Goal: Task Accomplishment & Management: Use online tool/utility

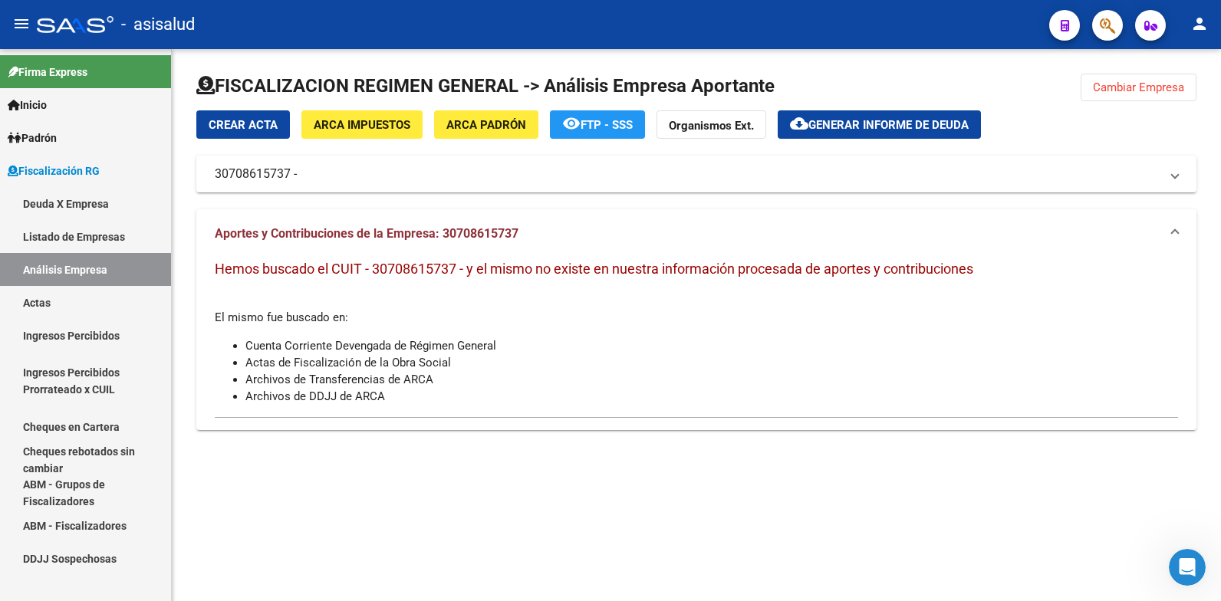
click at [1149, 90] on span "Cambiar Empresa" at bounding box center [1137, 87] width 91 height 14
click at [1135, 87] on div at bounding box center [696, 92] width 1000 height 37
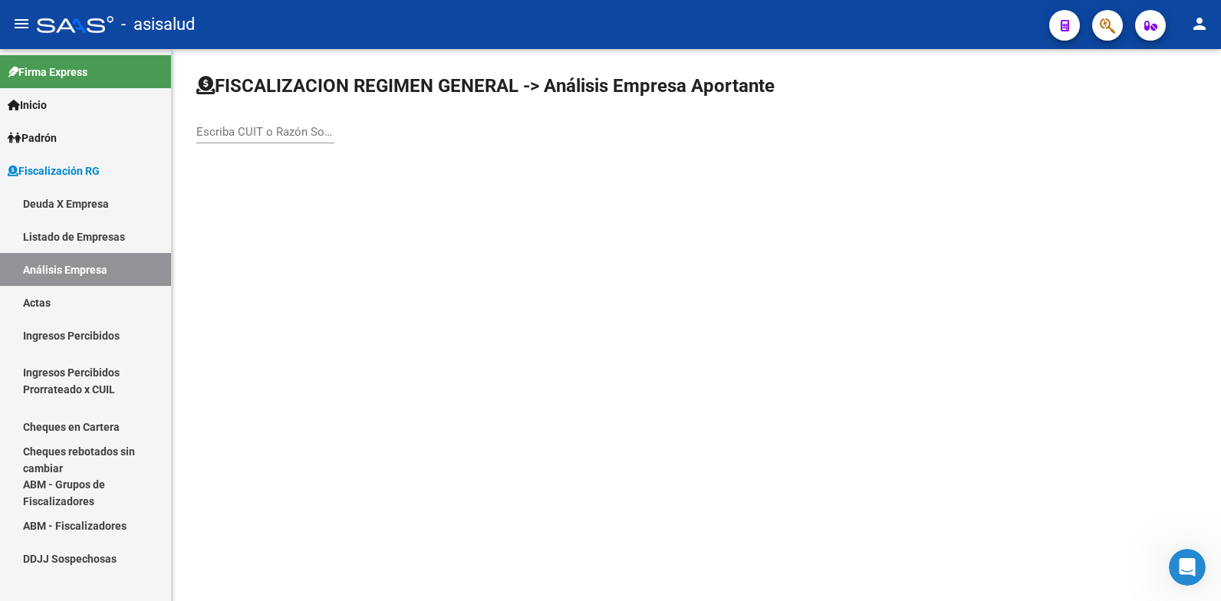
click at [254, 137] on input "Escriba CUIT o Razón Social para buscar" at bounding box center [265, 132] width 138 height 14
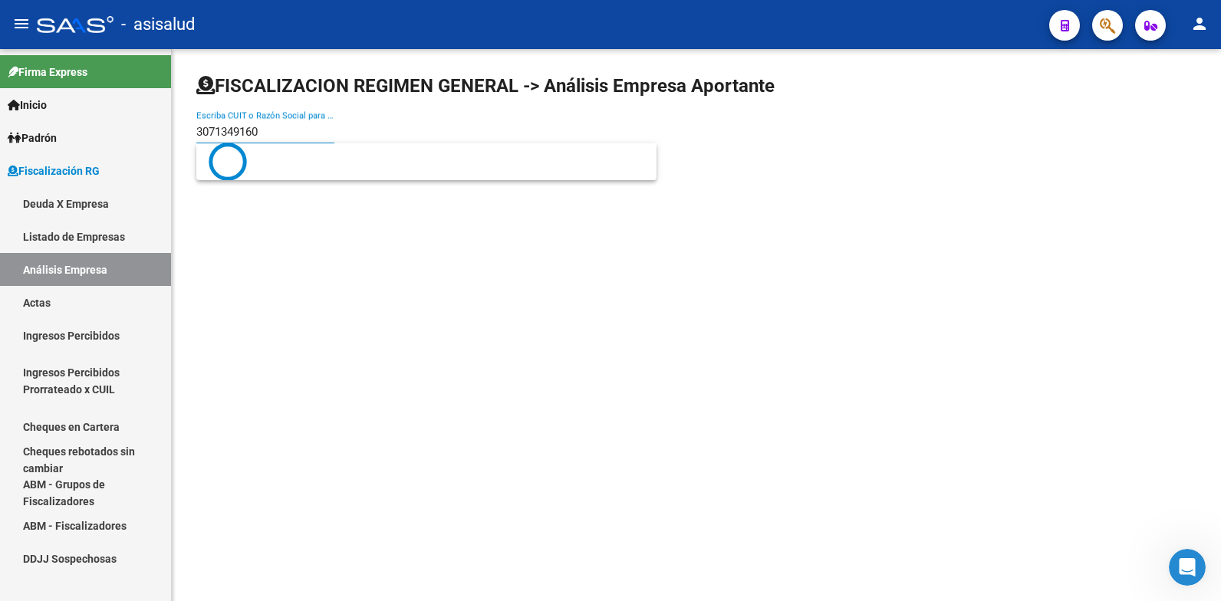
type input "30713491604"
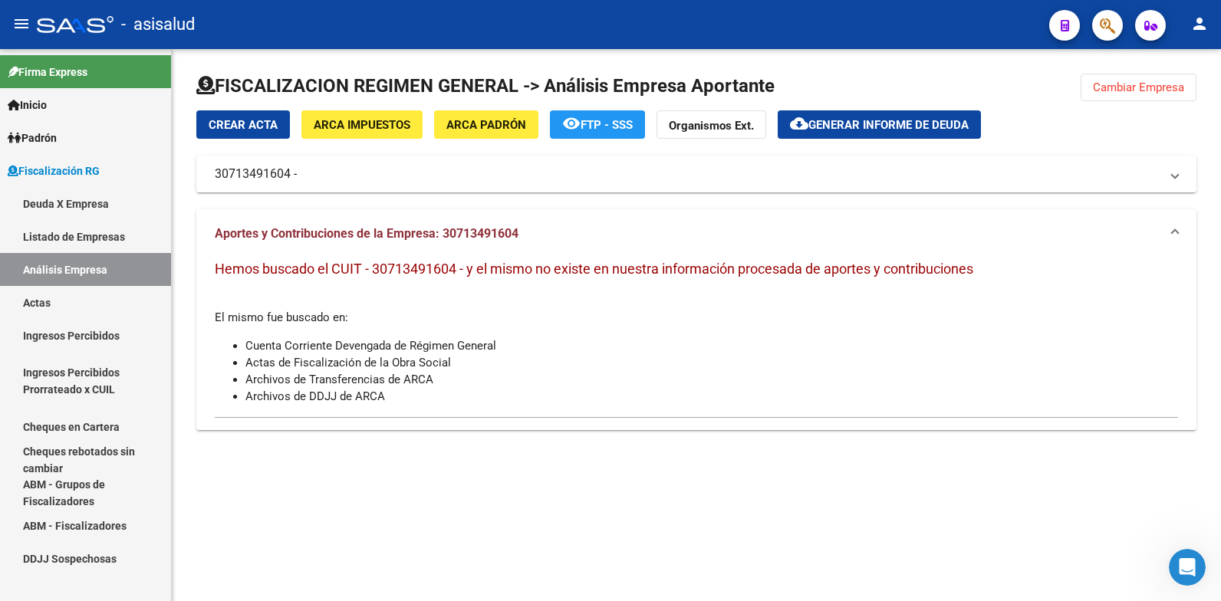
click at [305, 170] on mat-panel-title "30713491604 -" at bounding box center [687, 174] width 945 height 17
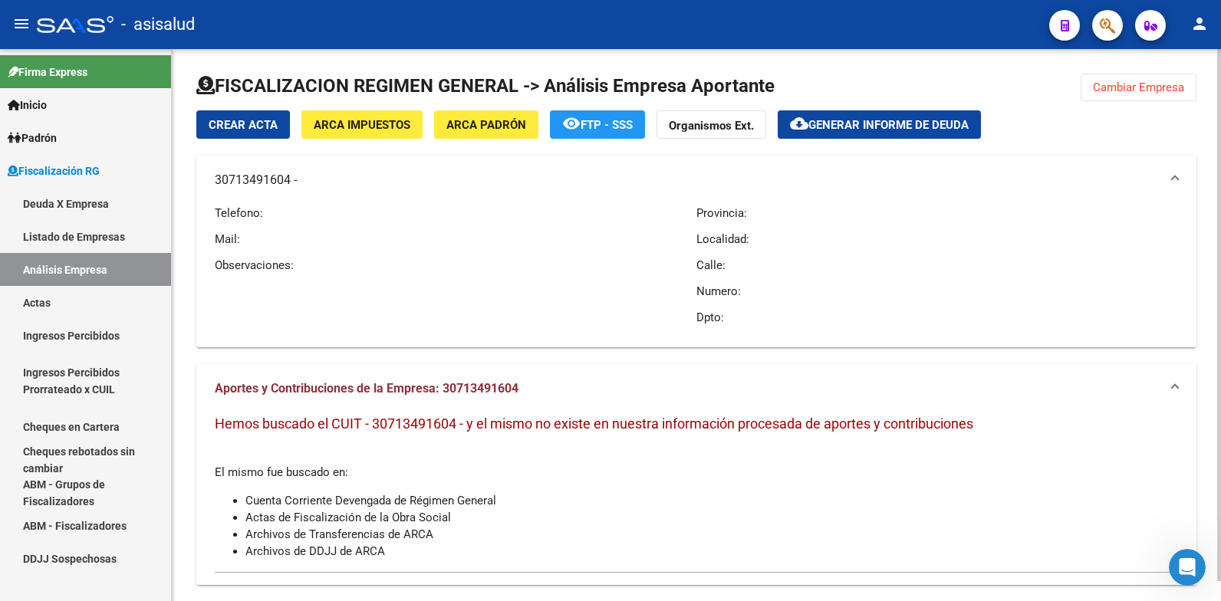
click at [301, 181] on mat-panel-title "30713491604 -" at bounding box center [687, 180] width 945 height 17
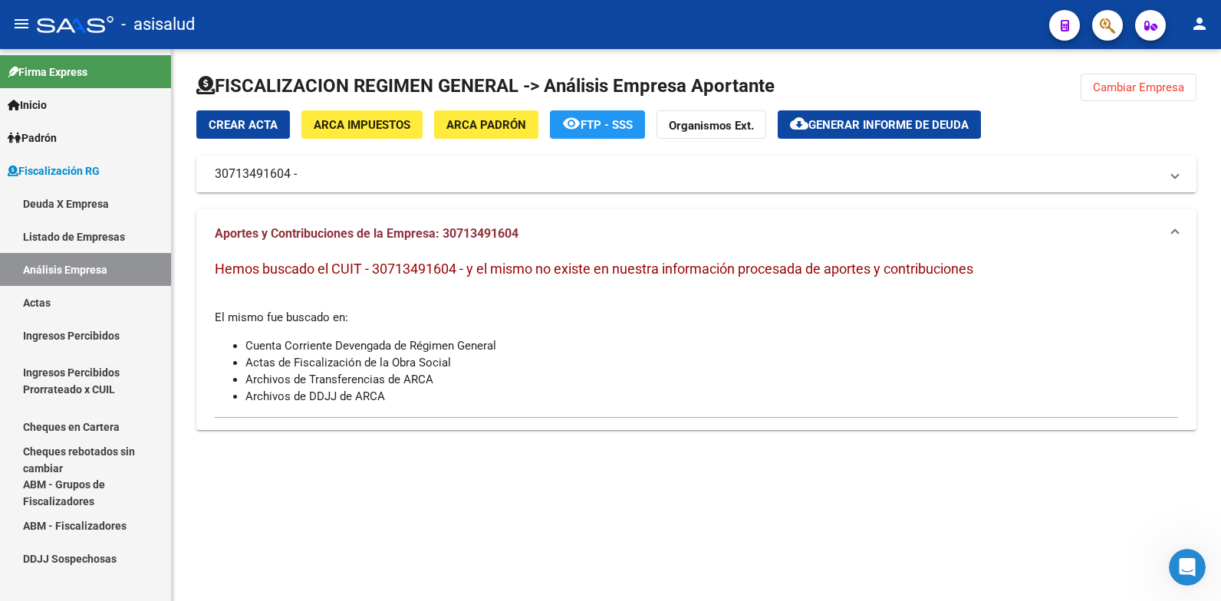
click at [290, 164] on mat-expansion-panel-header "30713491604 -" at bounding box center [696, 174] width 1000 height 37
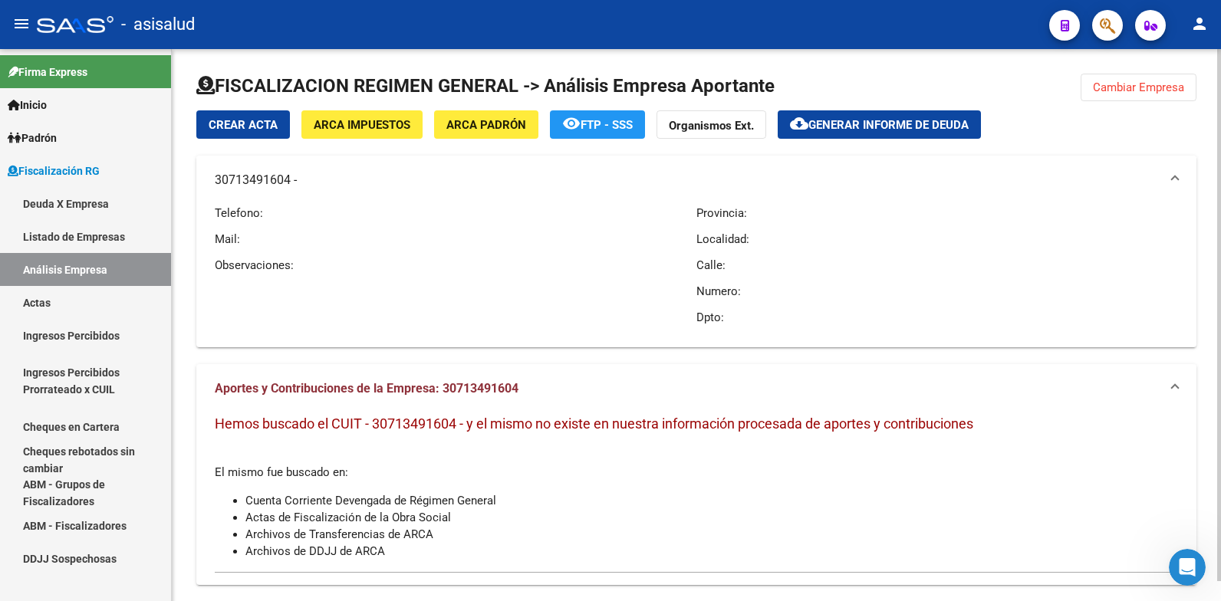
scroll to position [21, 0]
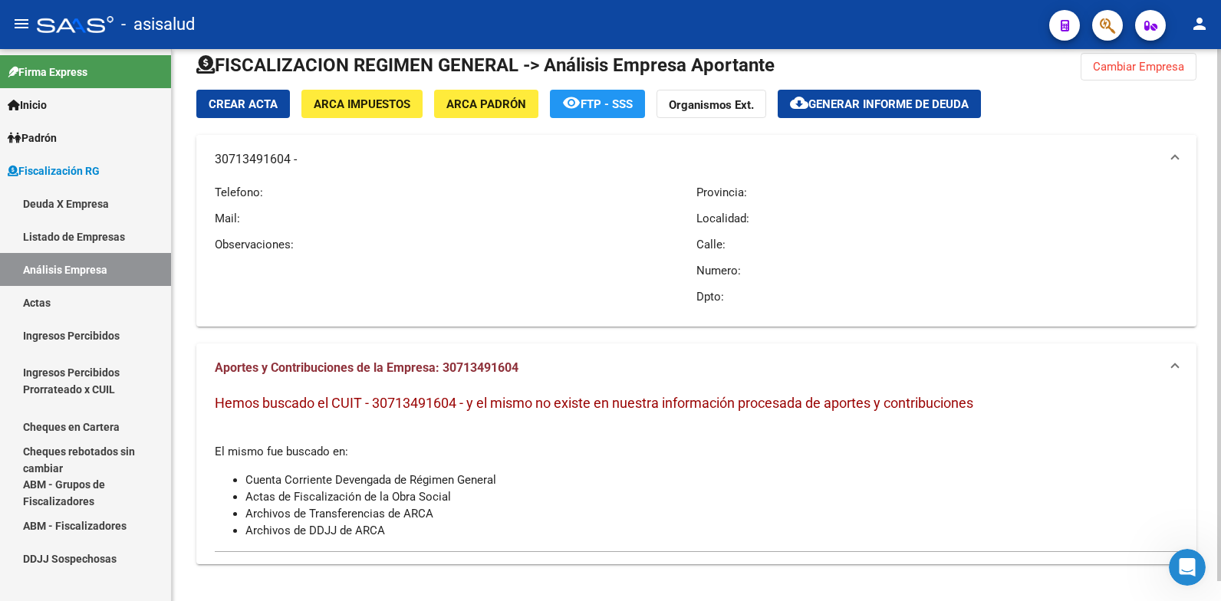
click at [568, 141] on mat-expansion-panel-header "30713491604 -" at bounding box center [696, 159] width 1000 height 49
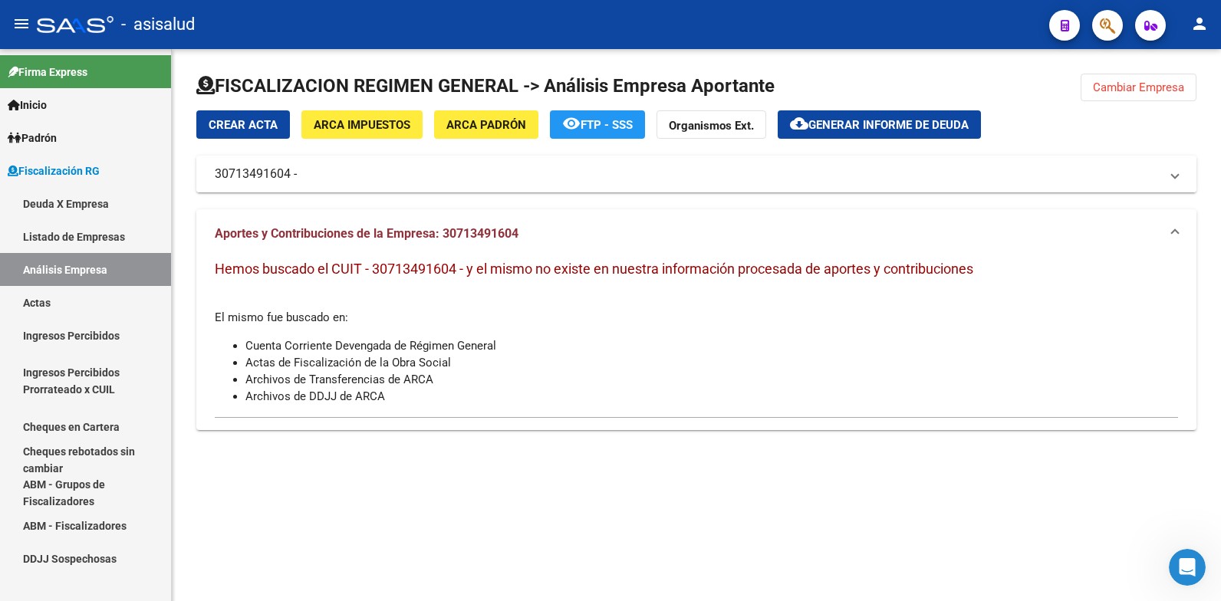
scroll to position [0, 0]
click at [1139, 91] on span "Cambiar Empresa" at bounding box center [1137, 87] width 91 height 14
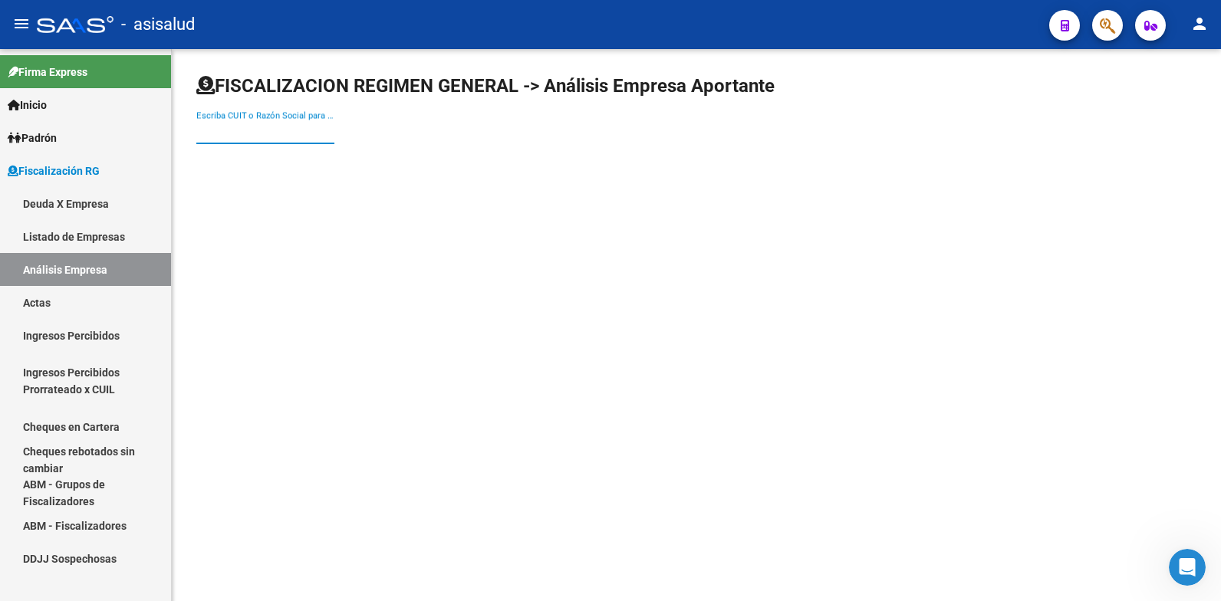
click at [246, 134] on input "Escriba CUIT o Razón Social para buscar" at bounding box center [265, 132] width 138 height 14
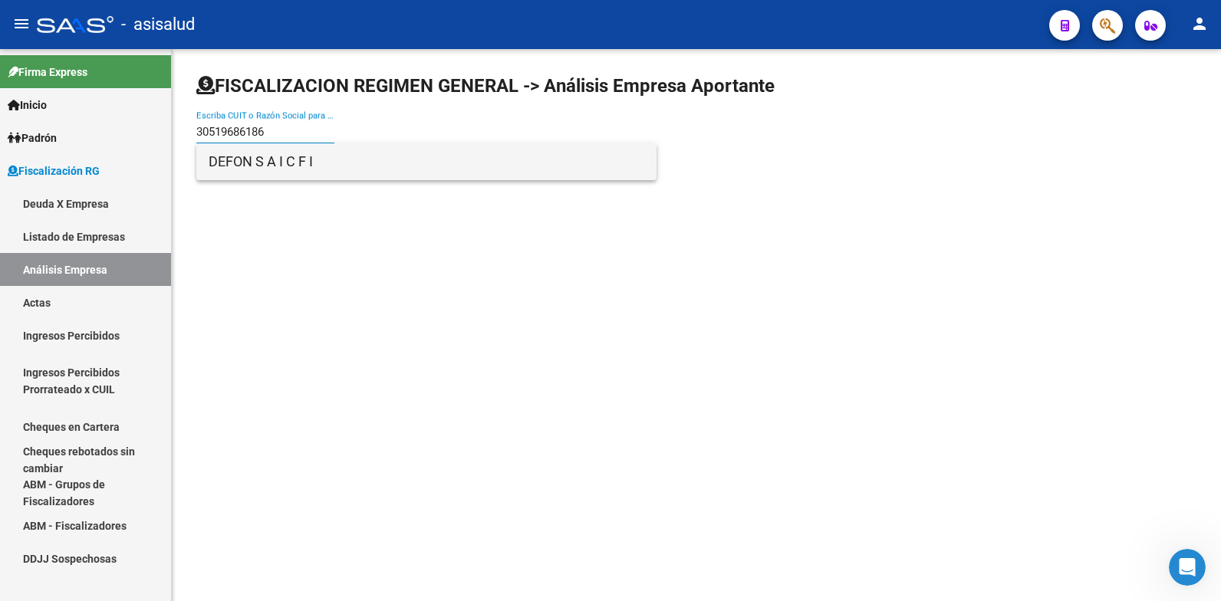
type input "30519686186"
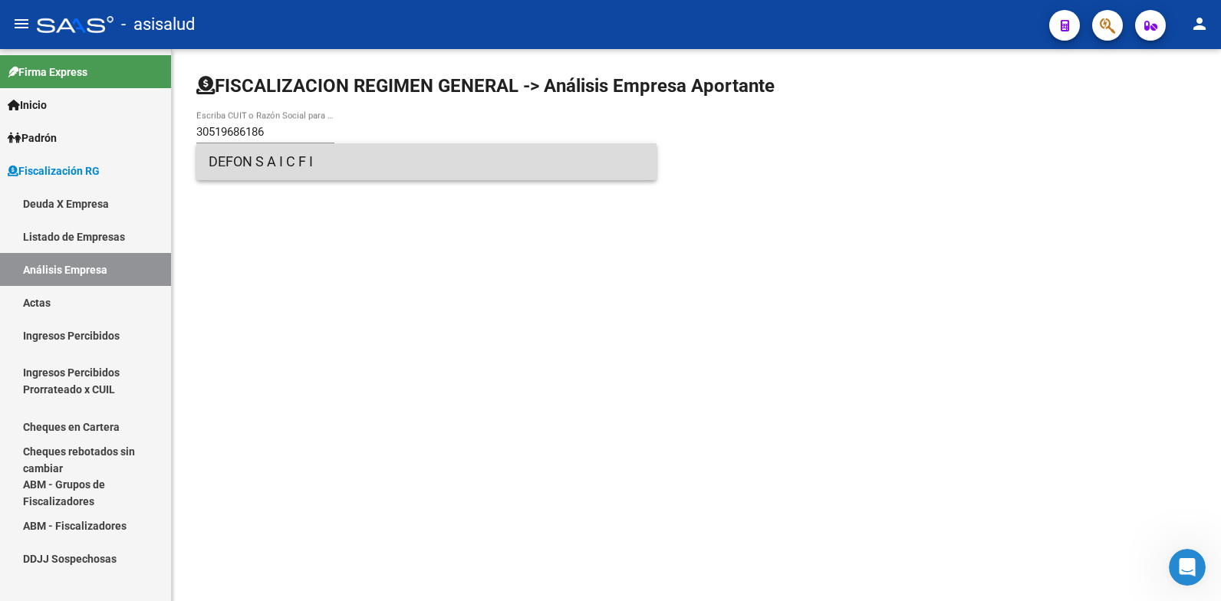
click at [256, 166] on span "DEFON S A I C F I" at bounding box center [426, 161] width 435 height 37
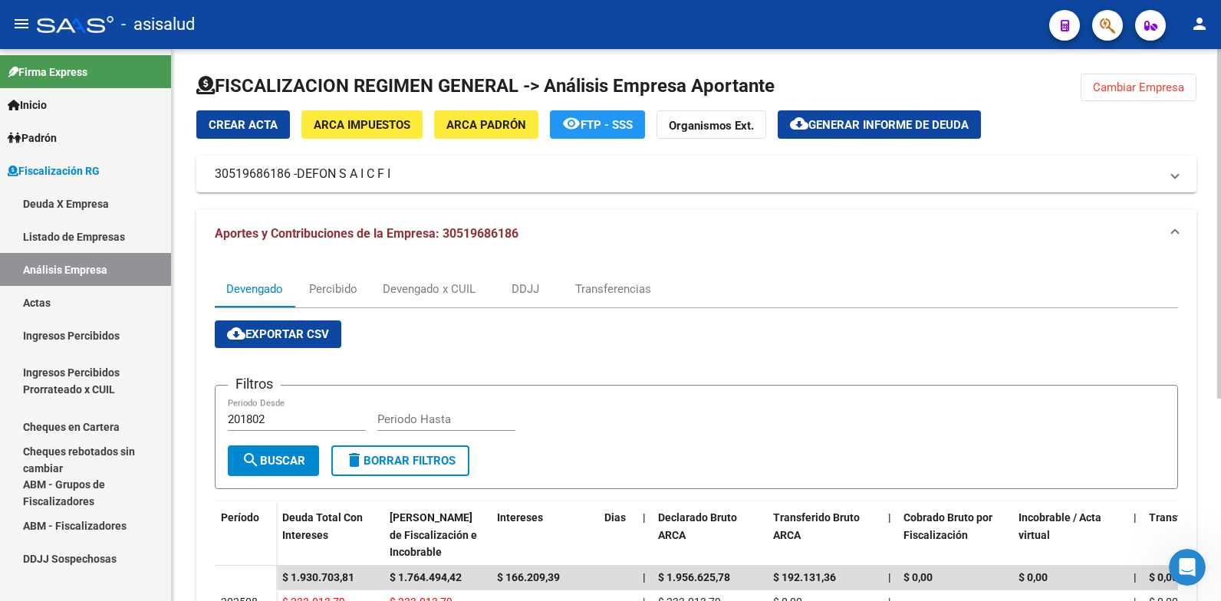
click at [870, 119] on span "Generar informe de deuda" at bounding box center [888, 125] width 160 height 14
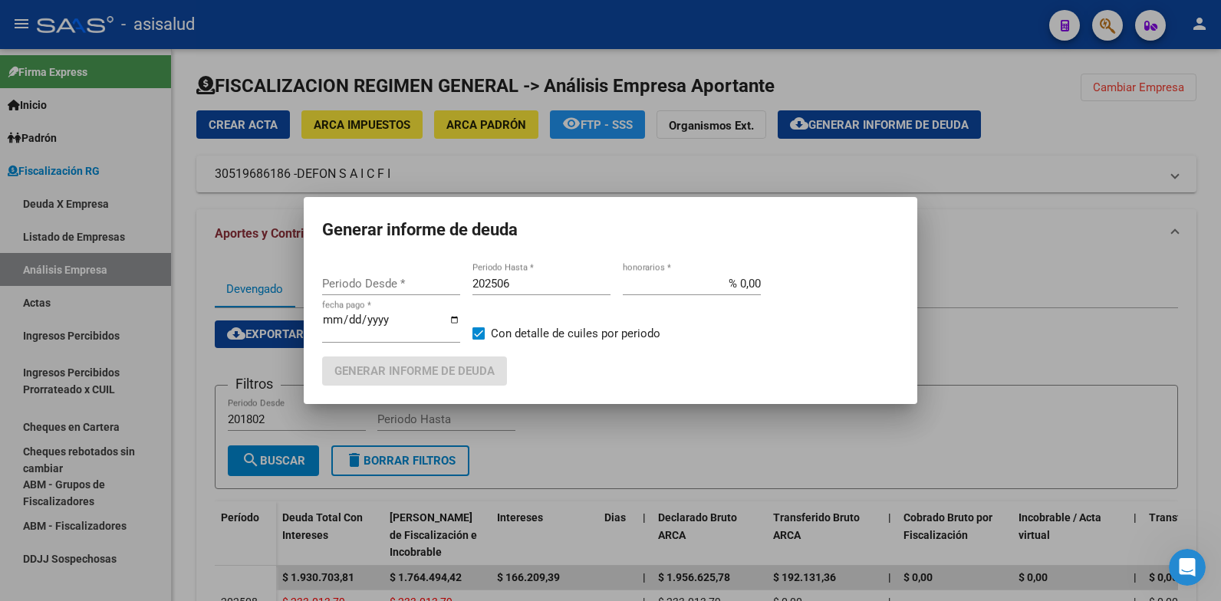
type input "201802"
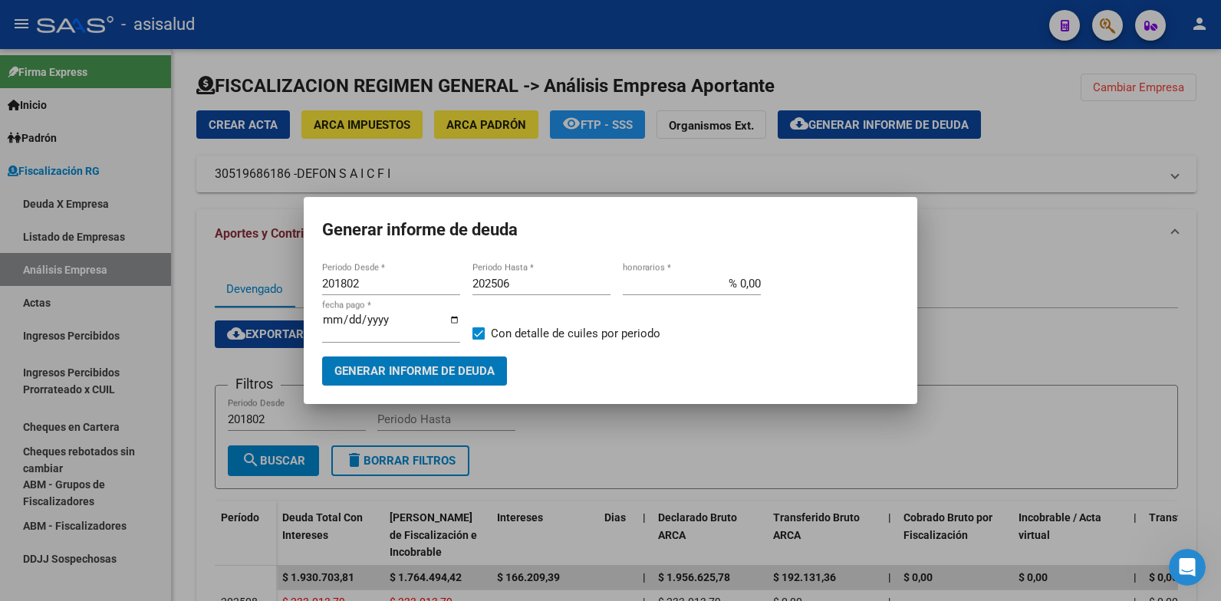
click at [511, 281] on input "202506" at bounding box center [541, 284] width 138 height 14
type input "202508"
click at [754, 287] on input "% 0,00" at bounding box center [692, 284] width 138 height 14
click at [754, 284] on input "% 0,00" at bounding box center [692, 284] width 138 height 14
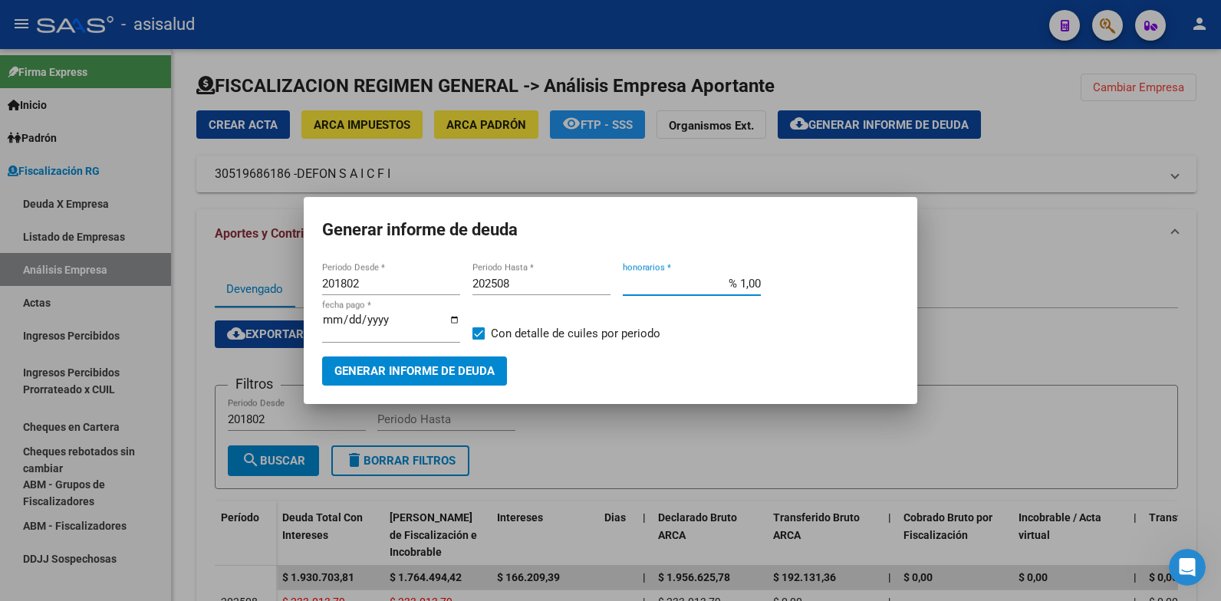
type input "% 10,00"
click at [346, 326] on input "[DATE]" at bounding box center [391, 326] width 138 height 25
type input "[DATE]"
click at [379, 370] on span "Generar informe de deuda" at bounding box center [414, 372] width 160 height 14
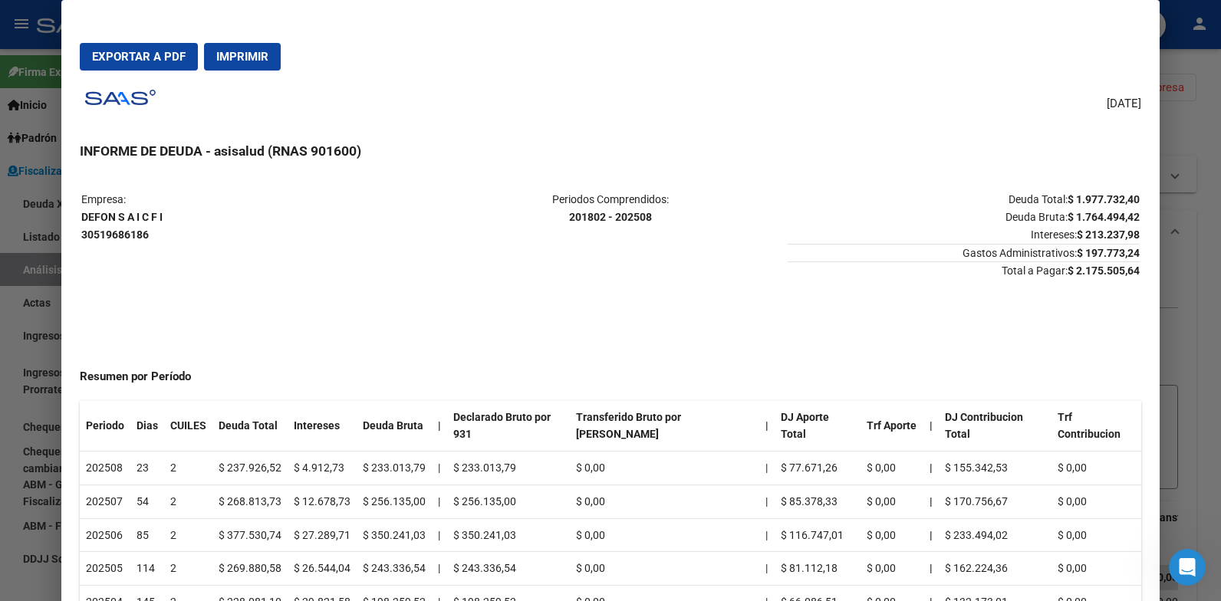
click at [142, 52] on span "Exportar a PDF" at bounding box center [139, 57] width 94 height 14
